Goal: Navigation & Orientation: Find specific page/section

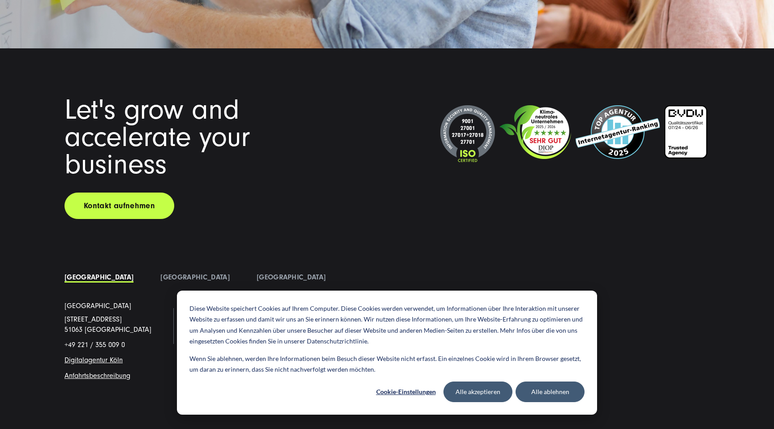
scroll to position [6953, 0]
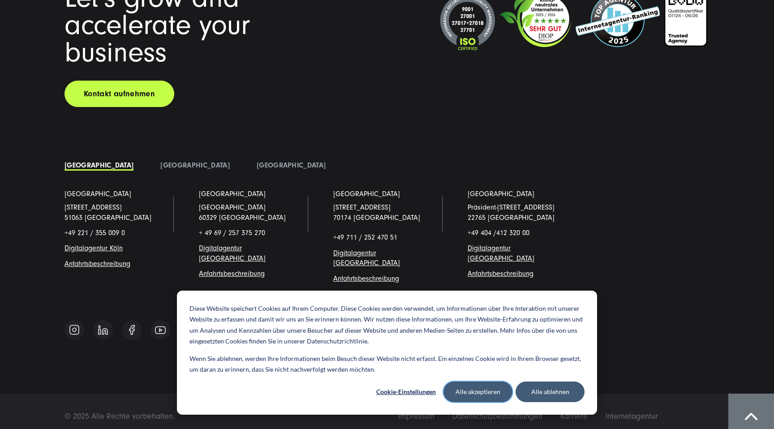
click at [471, 394] on button "Alle akzeptieren" at bounding box center [478, 392] width 69 height 21
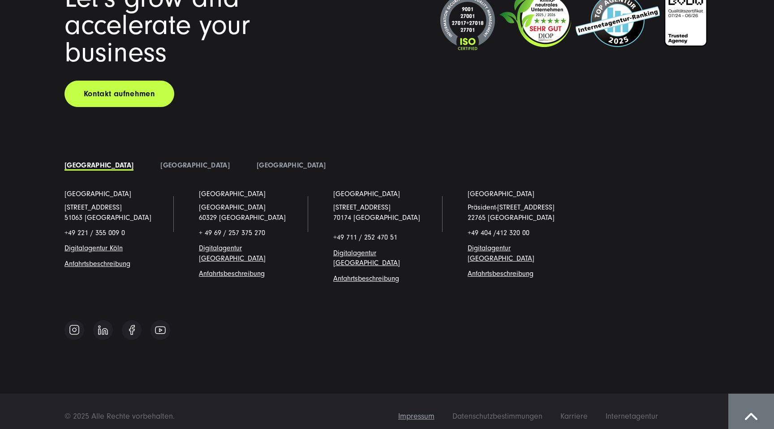
click at [419, 412] on span "Impressum" at bounding box center [416, 416] width 36 height 9
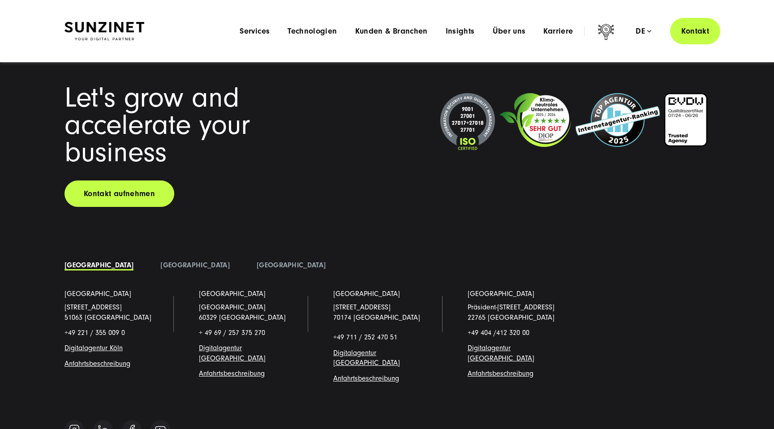
scroll to position [6845, 0]
